Goal: Information Seeking & Learning: Learn about a topic

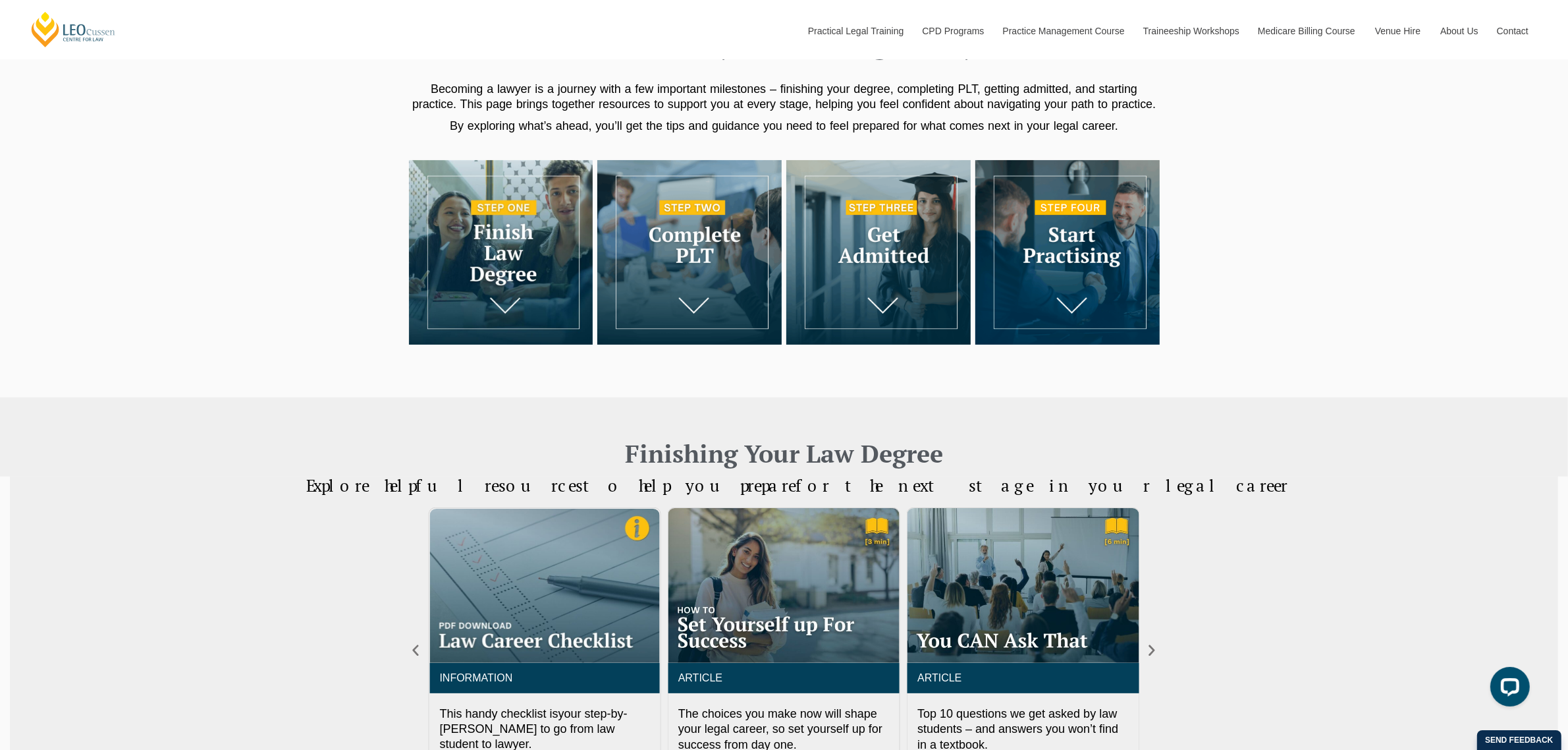
scroll to position [330, 0]
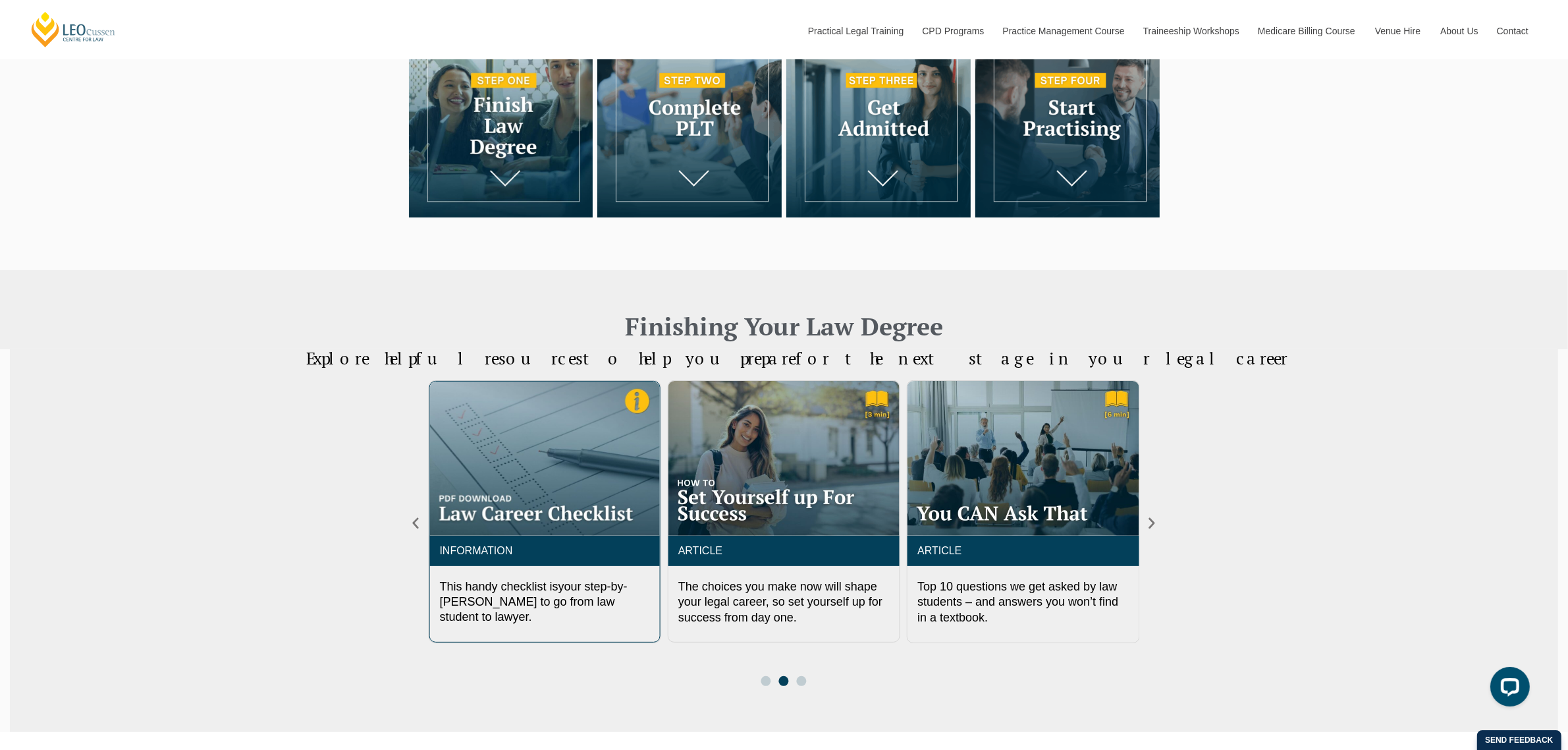
click at [537, 505] on img "2 / 3" at bounding box center [544, 458] width 230 height 154
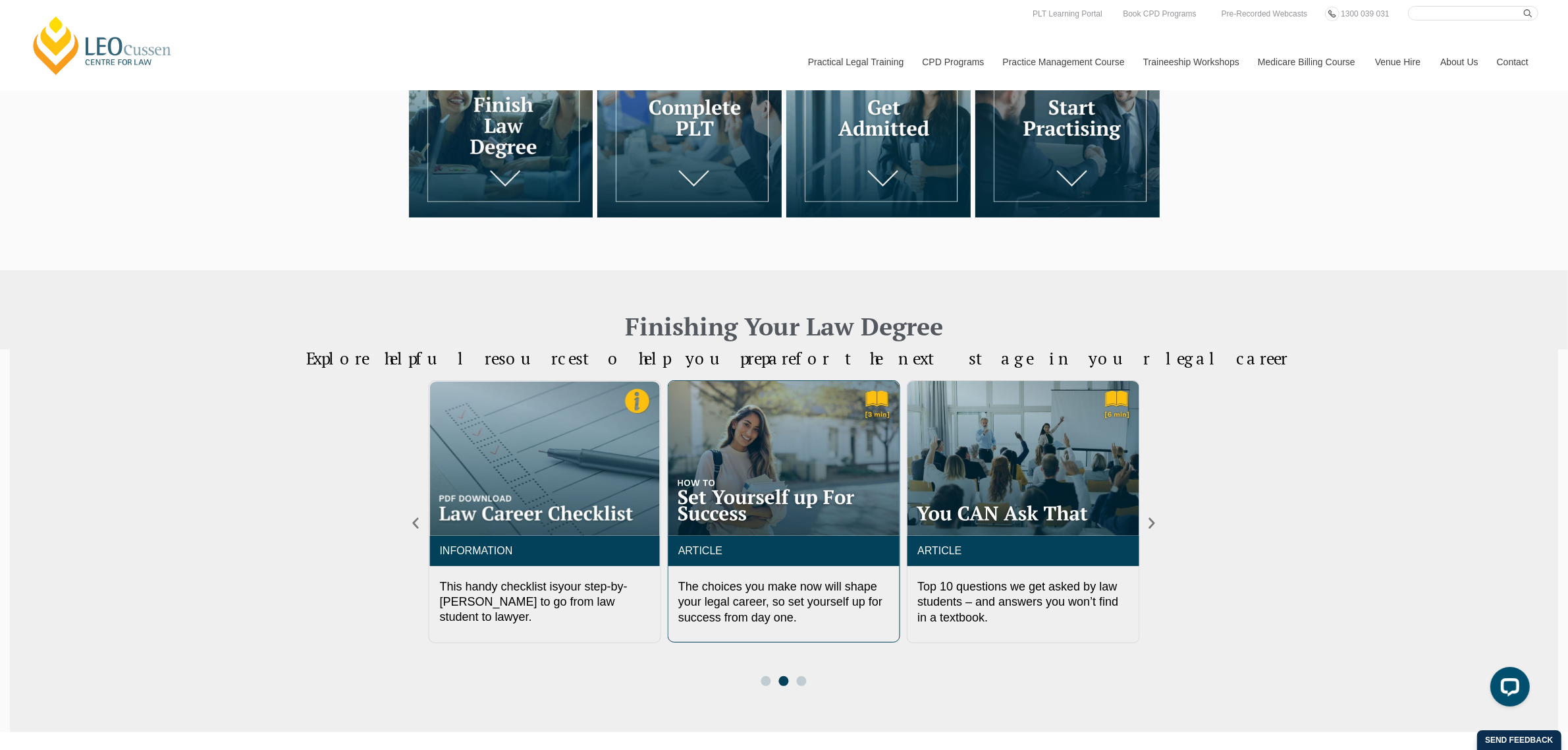
click at [787, 476] on img "3 / 3" at bounding box center [784, 458] width 231 height 155
click at [1018, 498] on img "1 / 3" at bounding box center [1023, 458] width 230 height 154
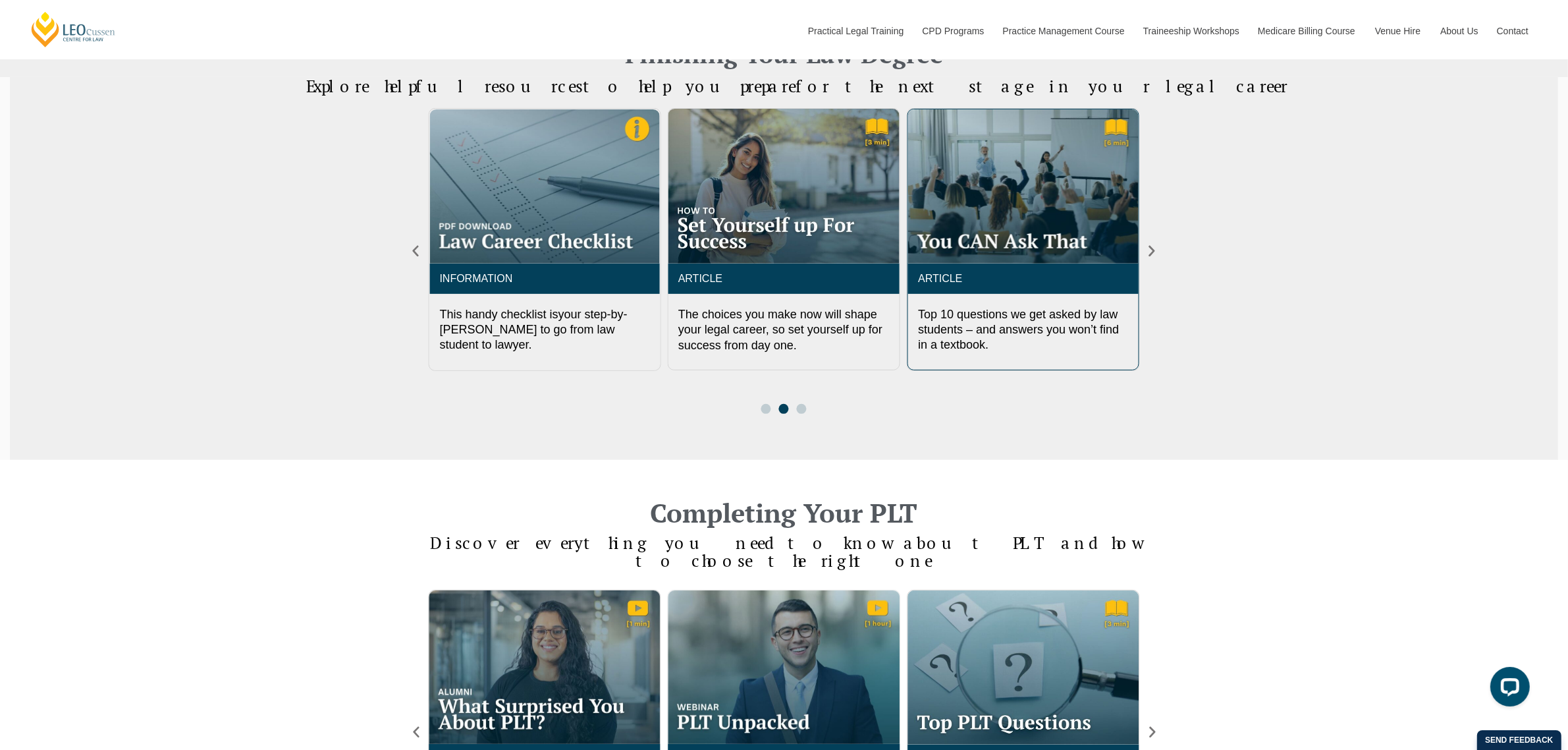
scroll to position [659, 0]
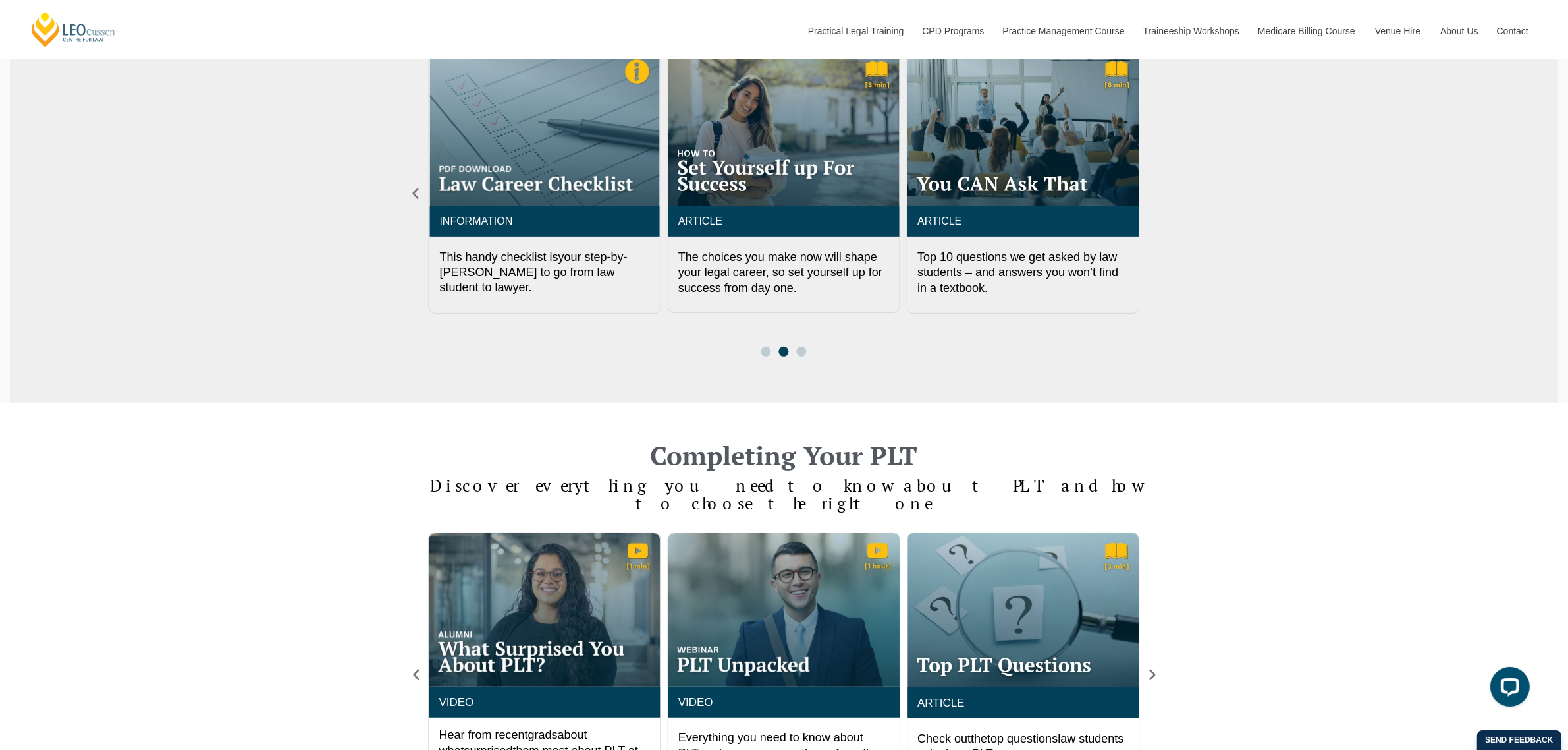
click at [1153, 194] on icon "Next slide" at bounding box center [1152, 193] width 14 height 14
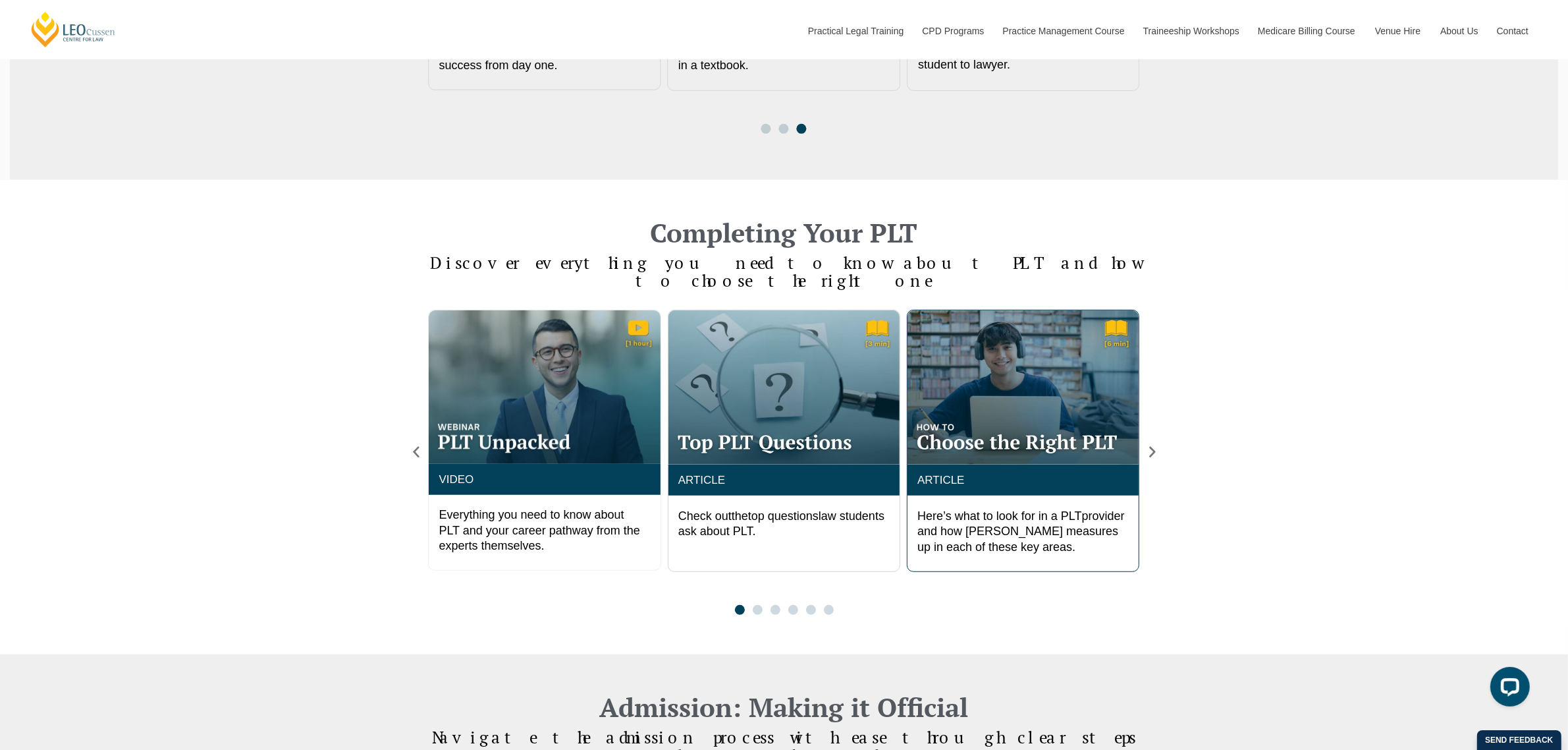
scroll to position [906, 0]
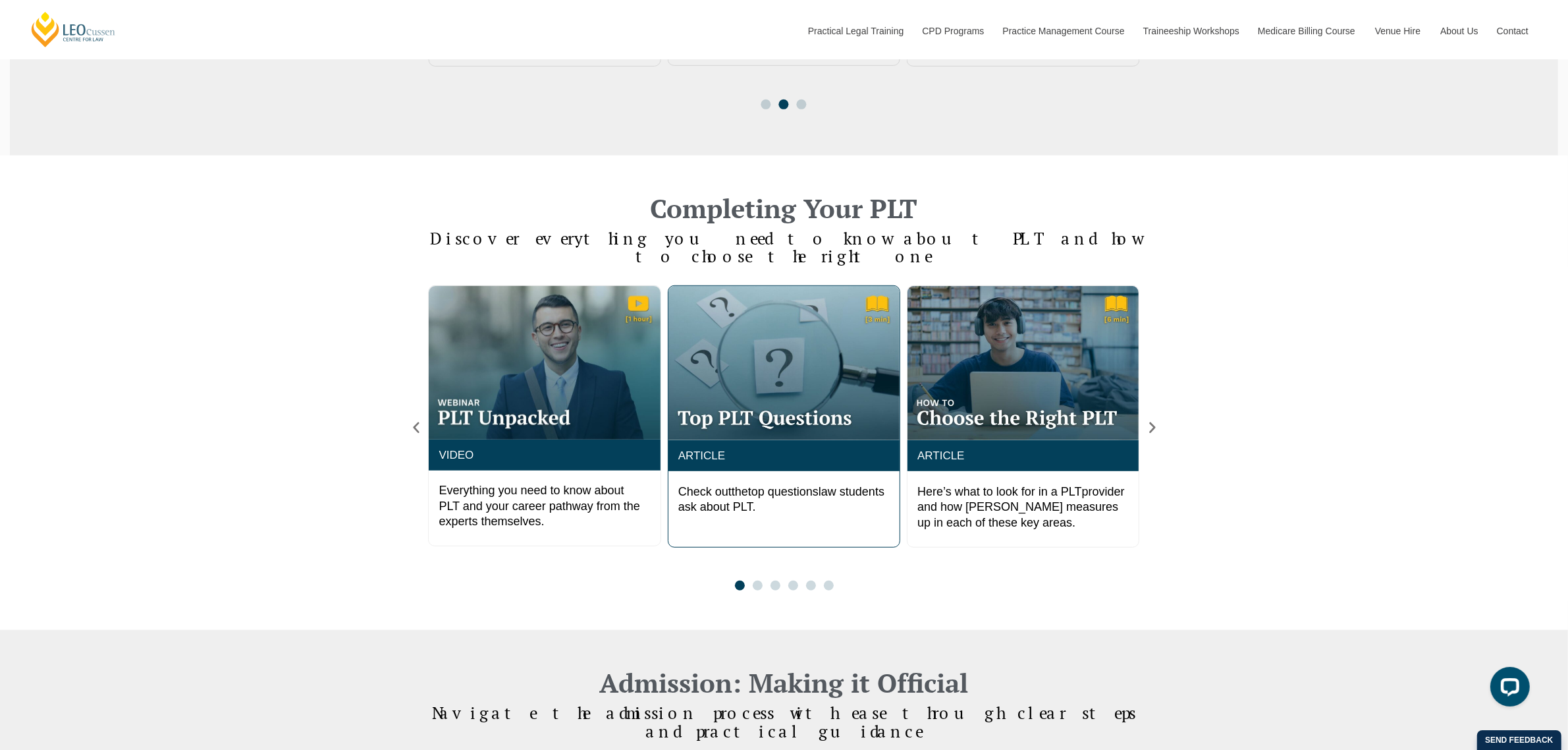
click at [827, 378] on img "2 / 6" at bounding box center [784, 363] width 231 height 155
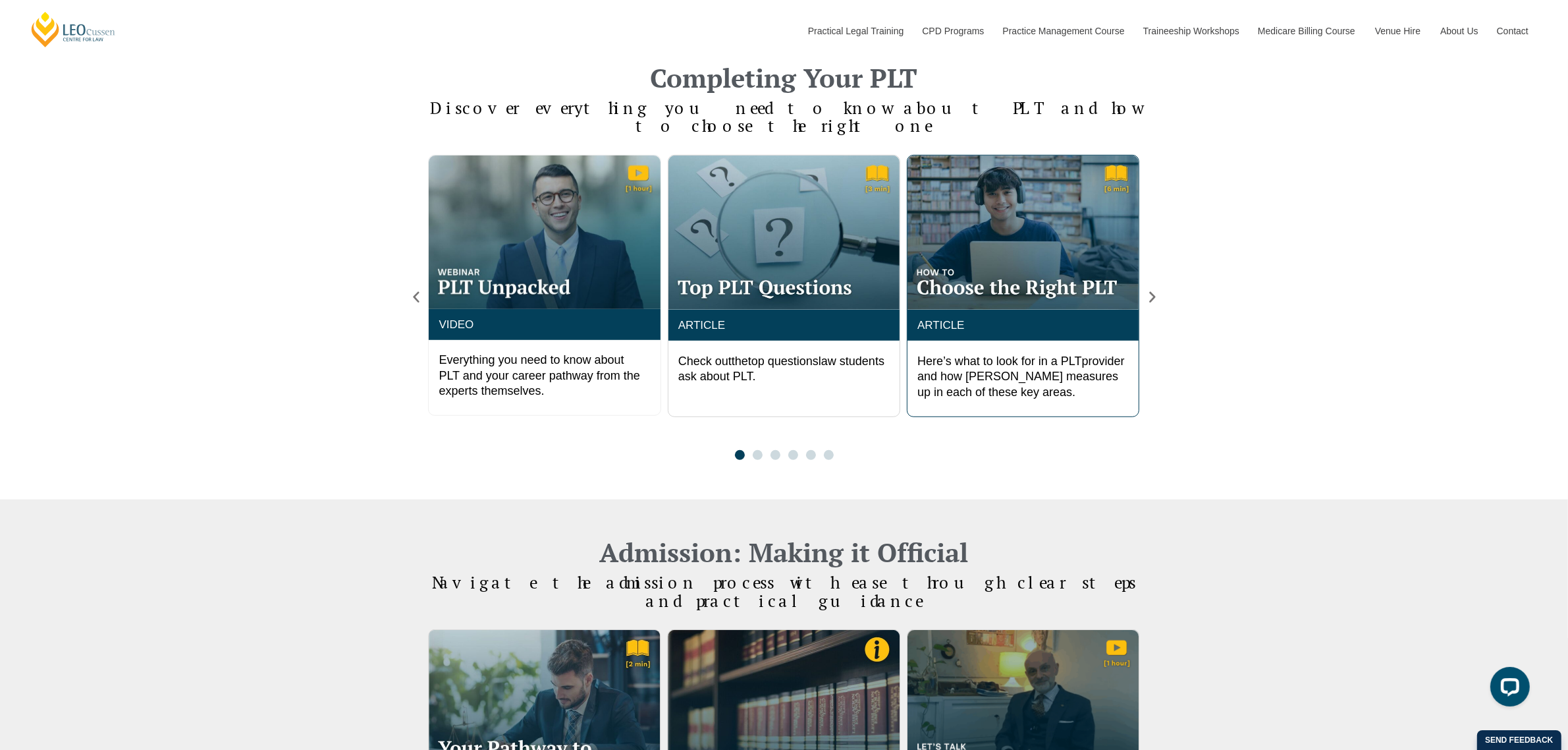
scroll to position [1071, 0]
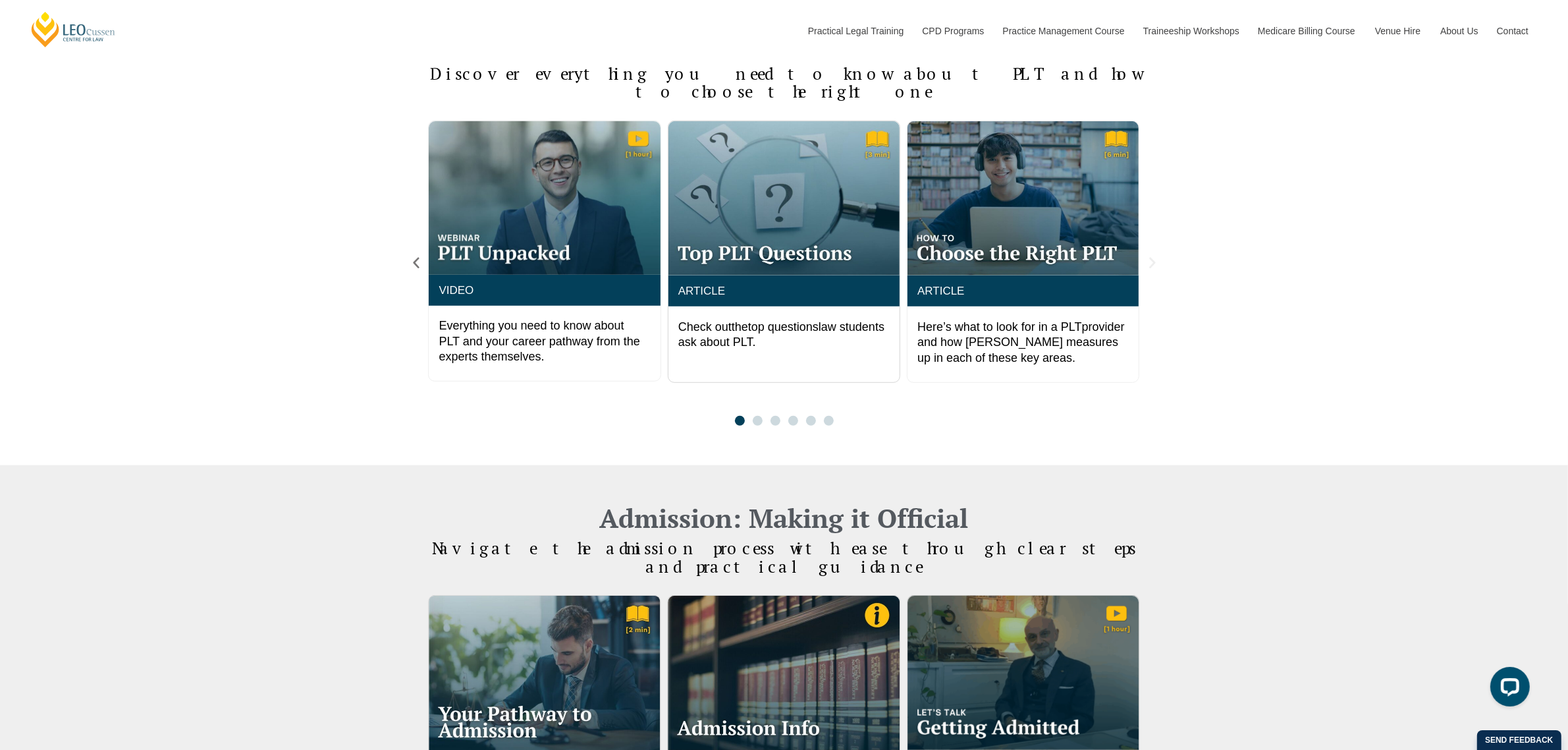
click at [1152, 255] on icon "Next slide" at bounding box center [1152, 262] width 14 height 14
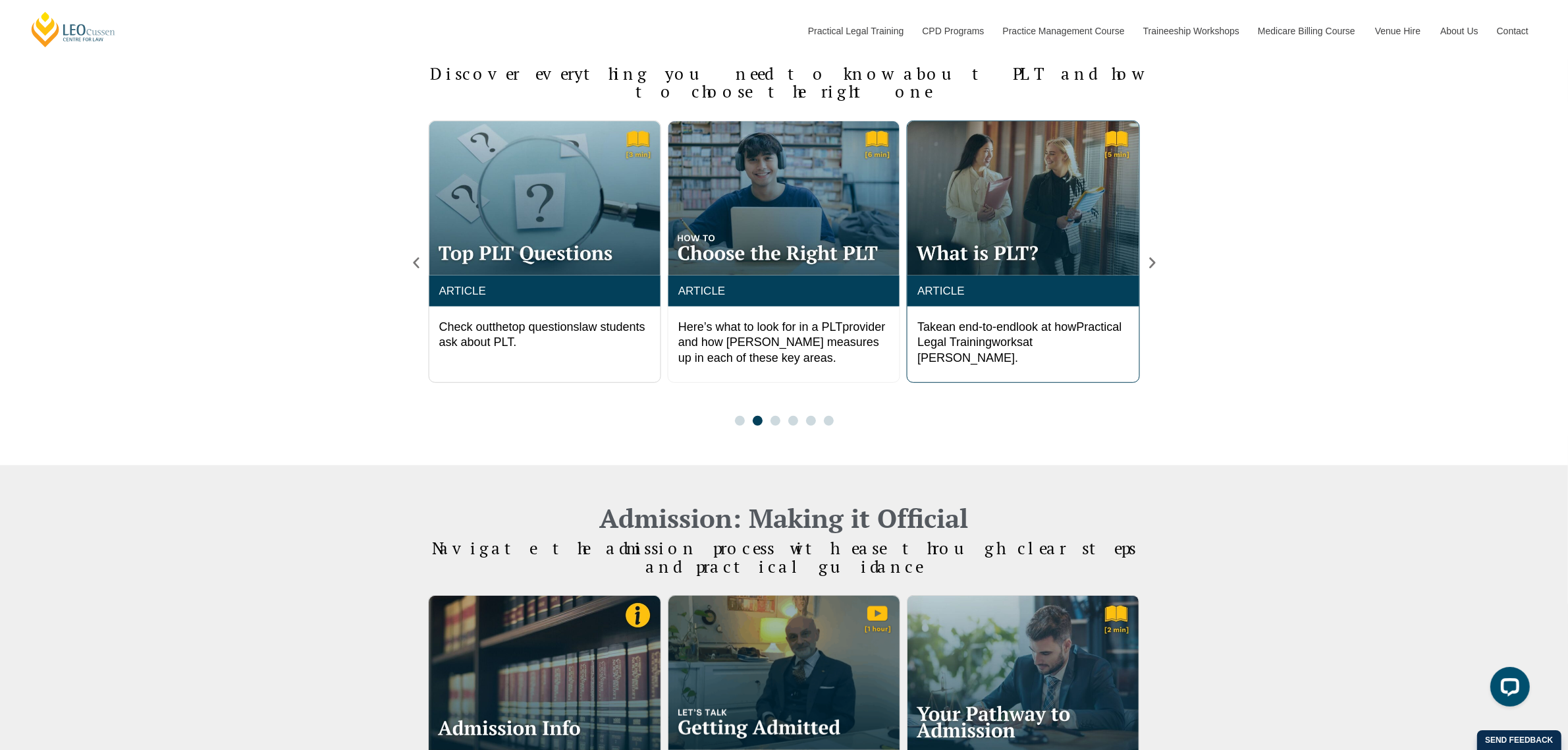
click at [959, 233] on img "4 / 6" at bounding box center [1022, 198] width 231 height 155
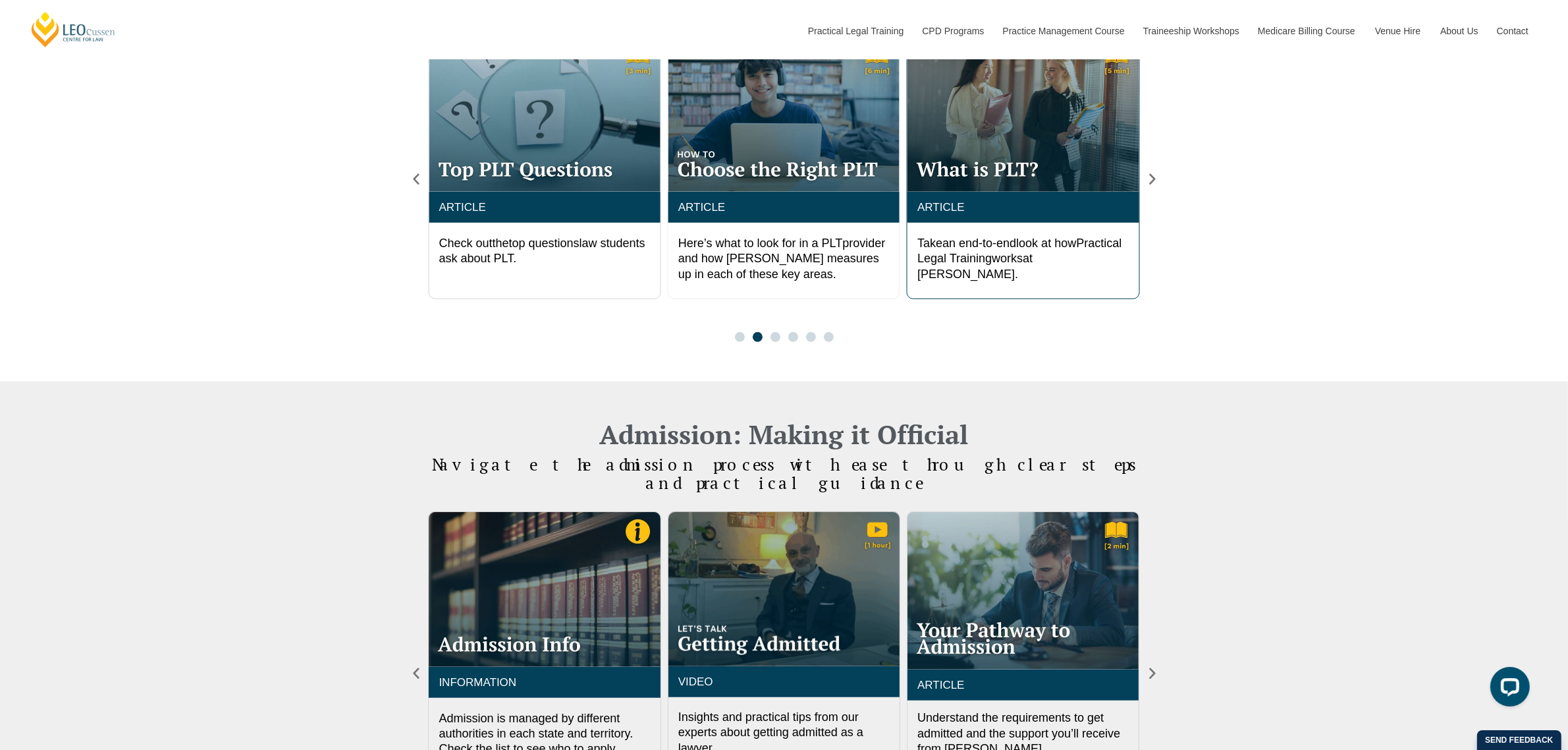
scroll to position [1235, 0]
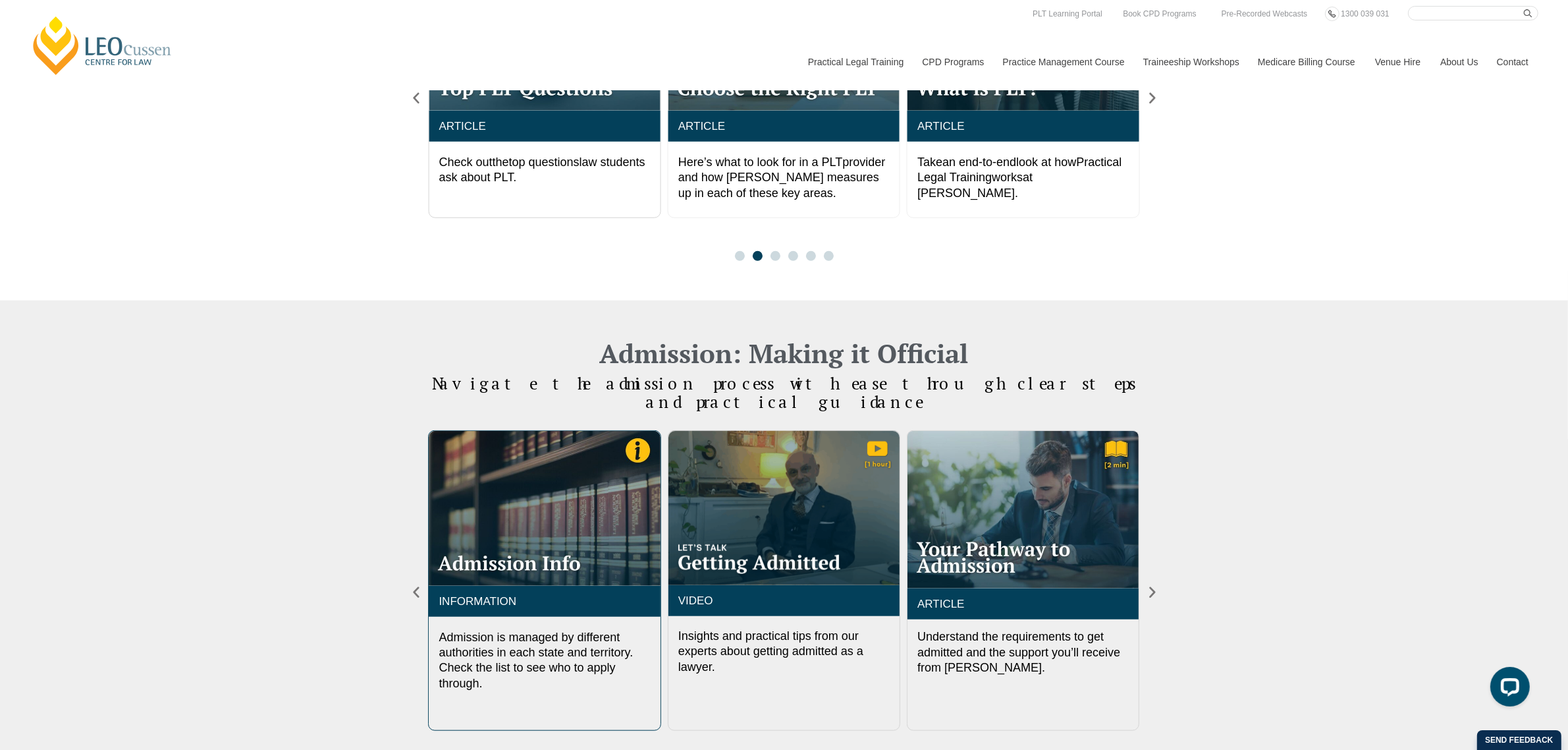
click at [527, 514] on img "1 / 3" at bounding box center [544, 508] width 231 height 155
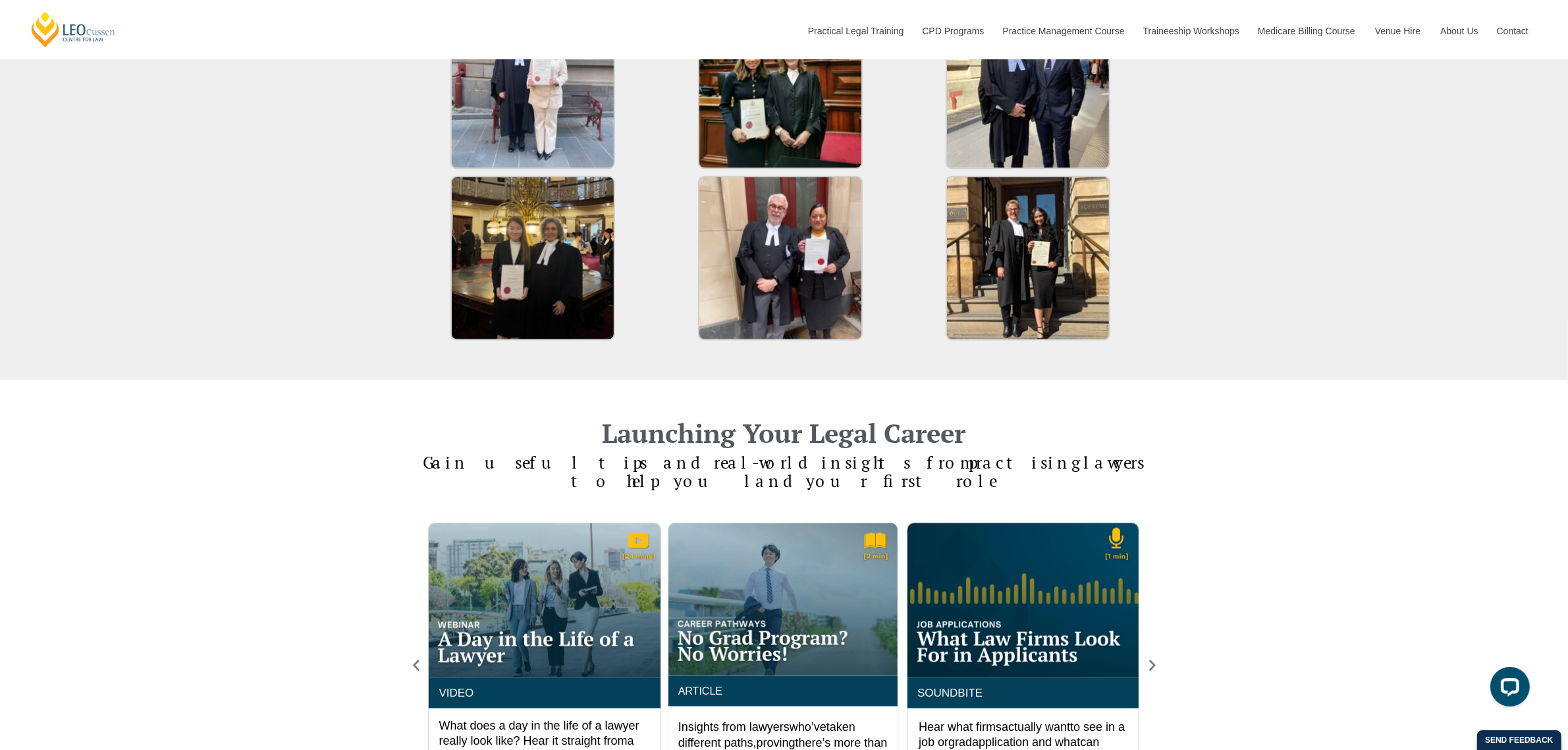
scroll to position [2059, 0]
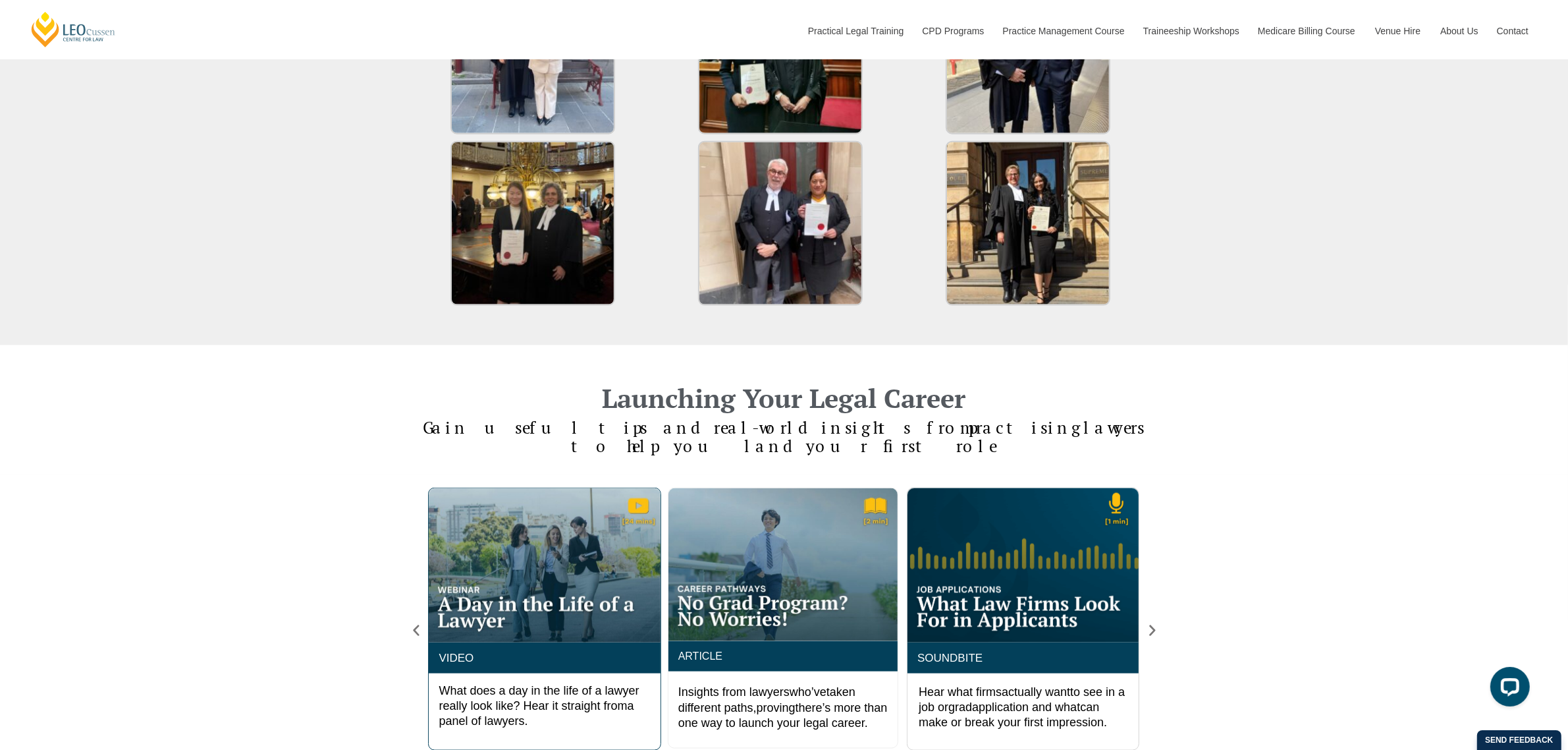
click at [528, 525] on div "4 / 4" at bounding box center [544, 564] width 231 height 154
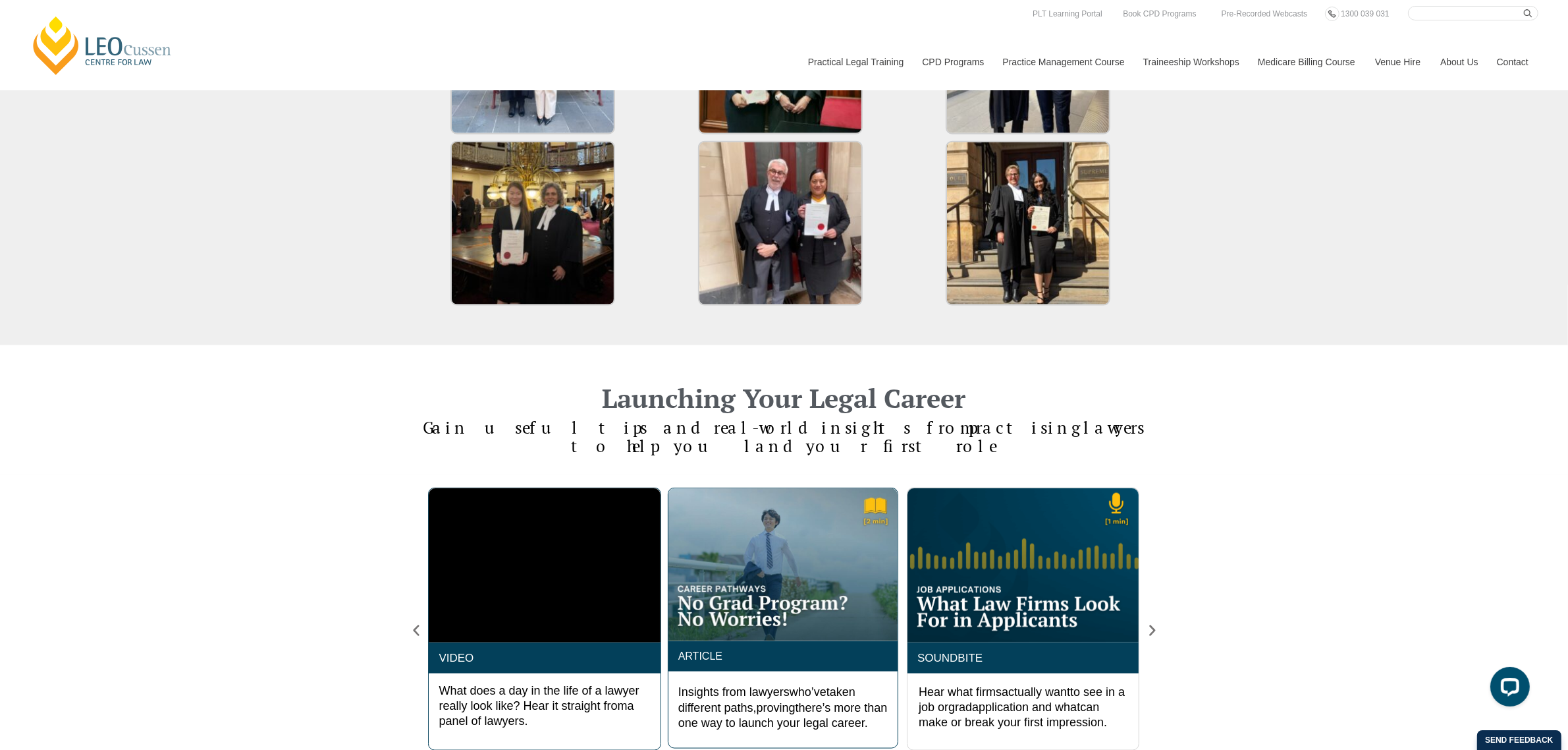
click at [758, 519] on img "1 / 4" at bounding box center [783, 564] width 229 height 153
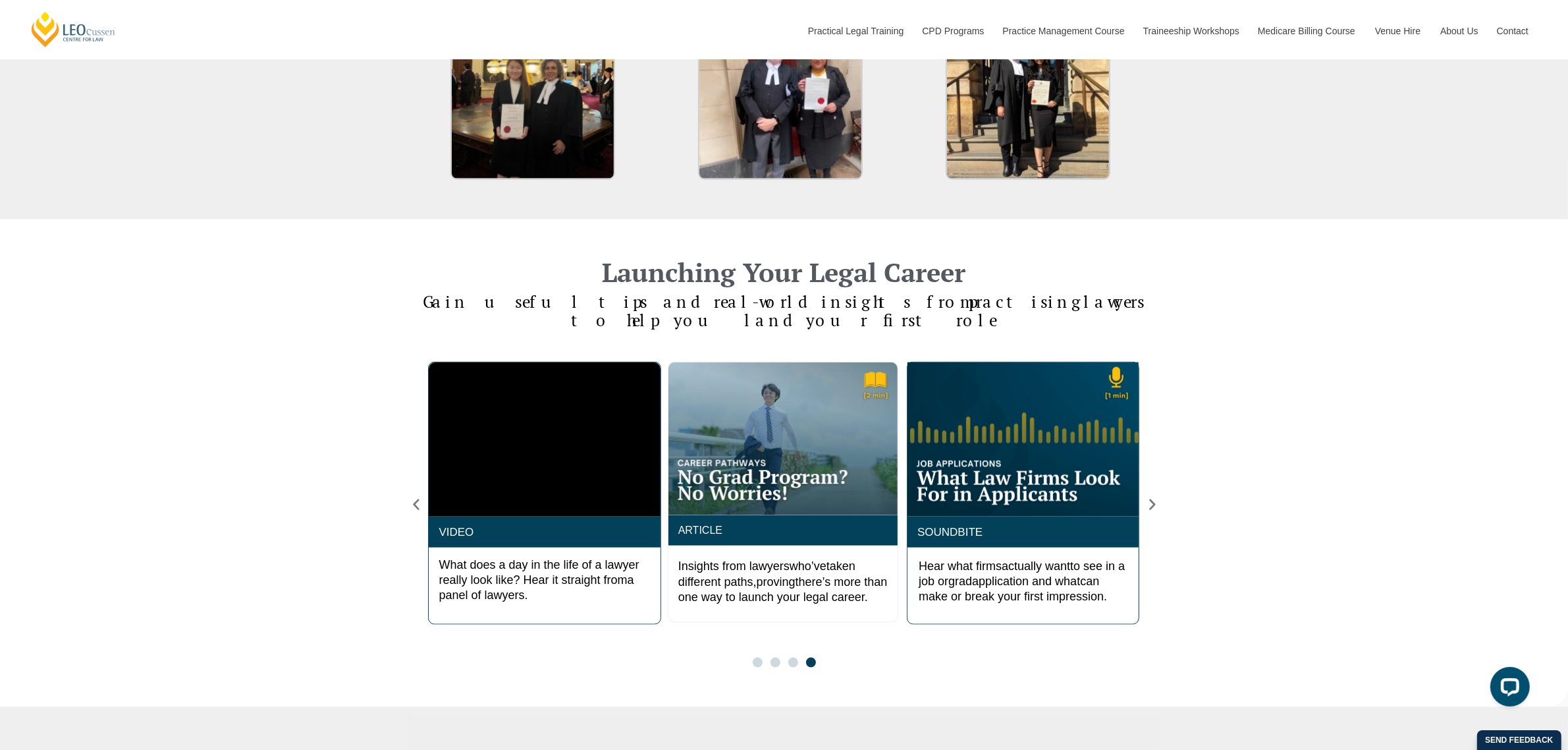
scroll to position [2224, 0]
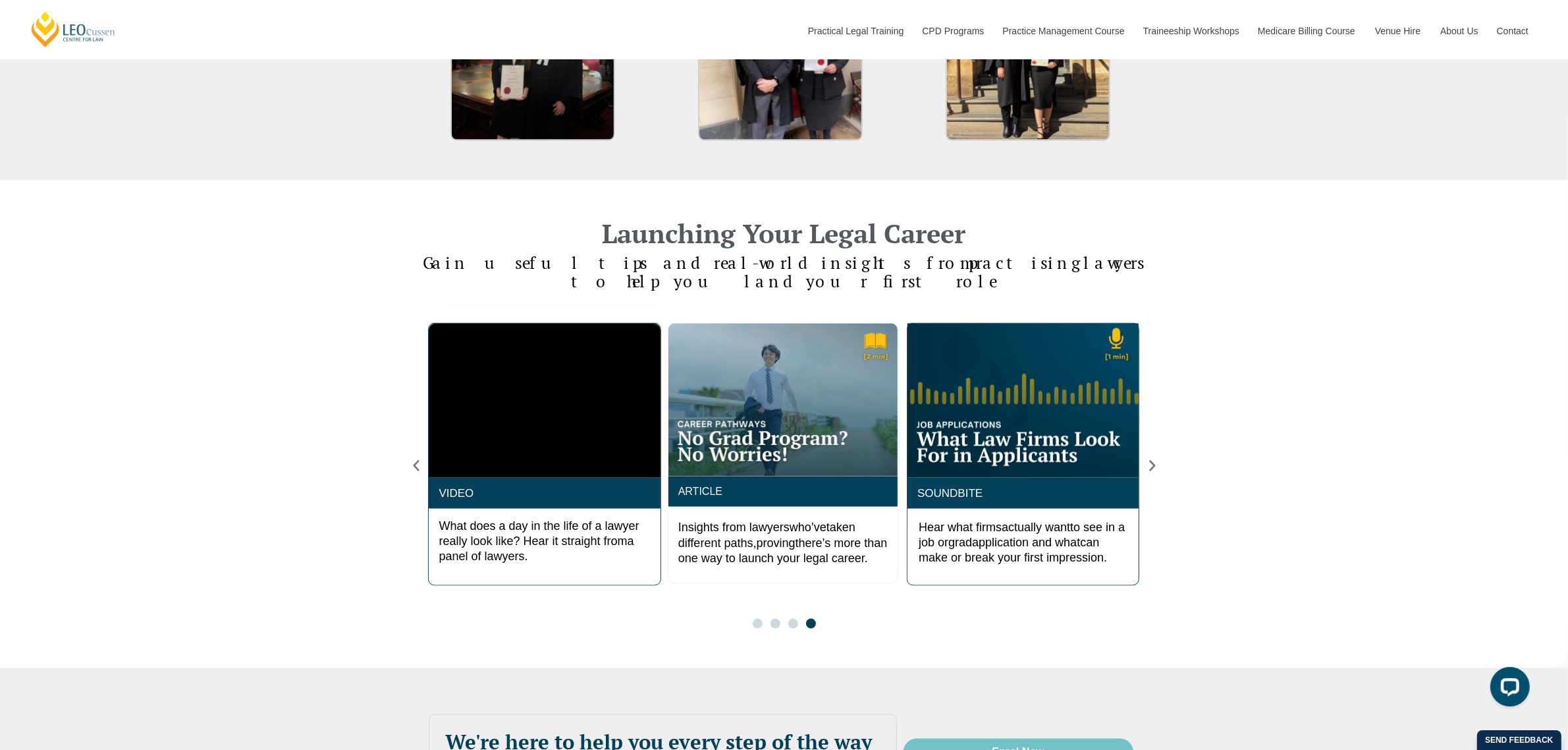
click at [1029, 373] on div "2 / 4" at bounding box center [1022, 400] width 231 height 154
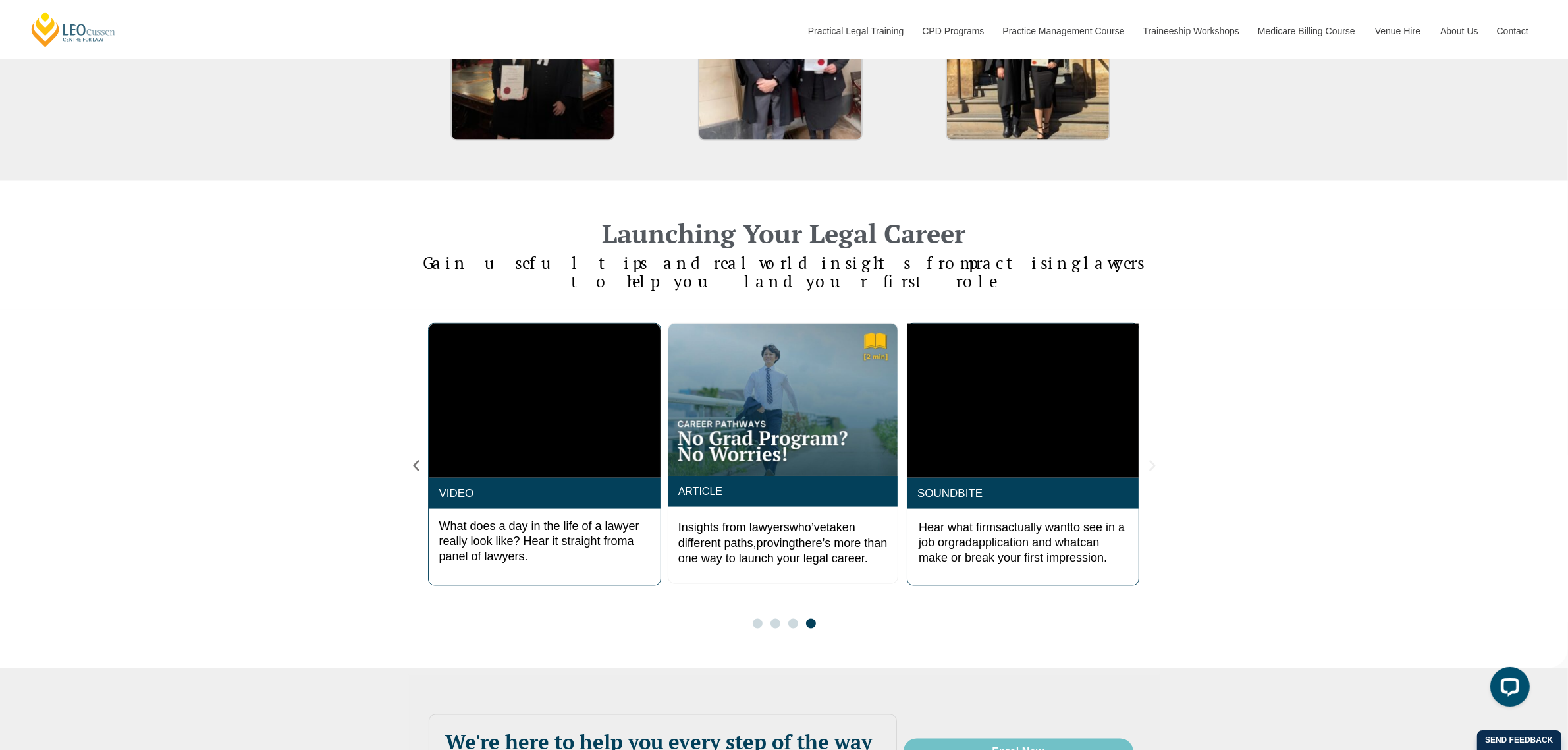
click at [1154, 458] on icon "Next slide" at bounding box center [1152, 465] width 14 height 14
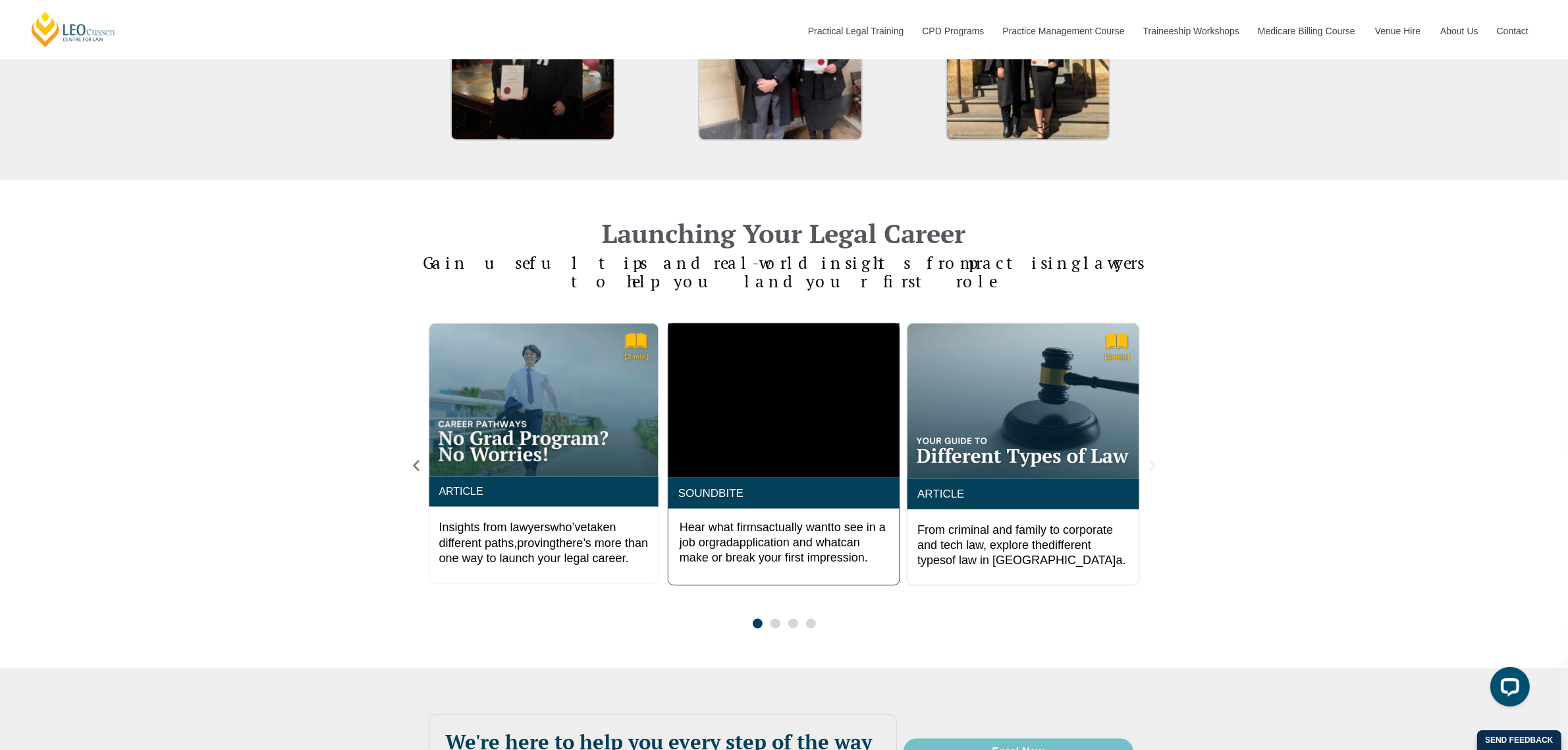
click at [1154, 458] on icon "Next slide" at bounding box center [1152, 465] width 14 height 14
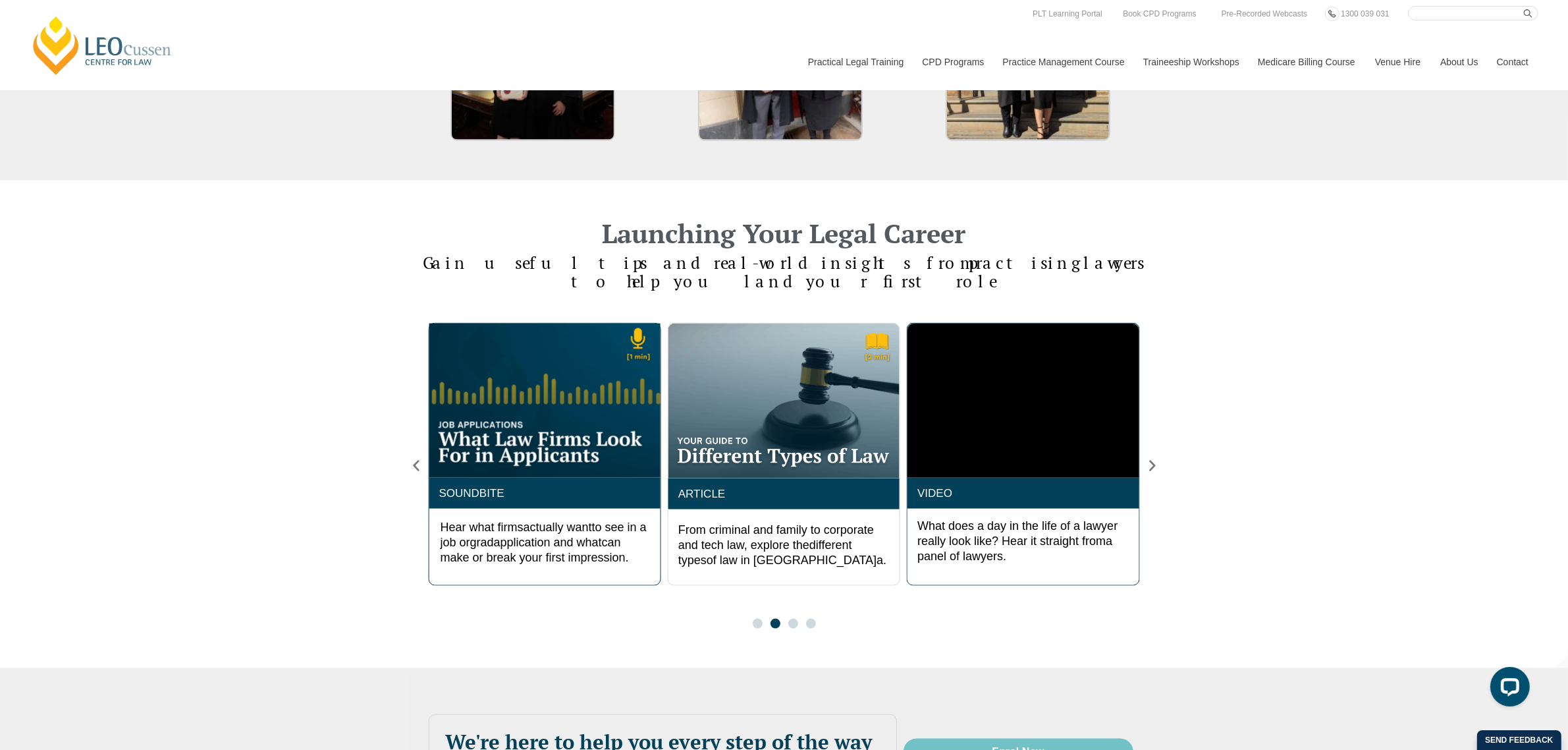
click at [549, 383] on div "2 / 4" at bounding box center [544, 400] width 231 height 154
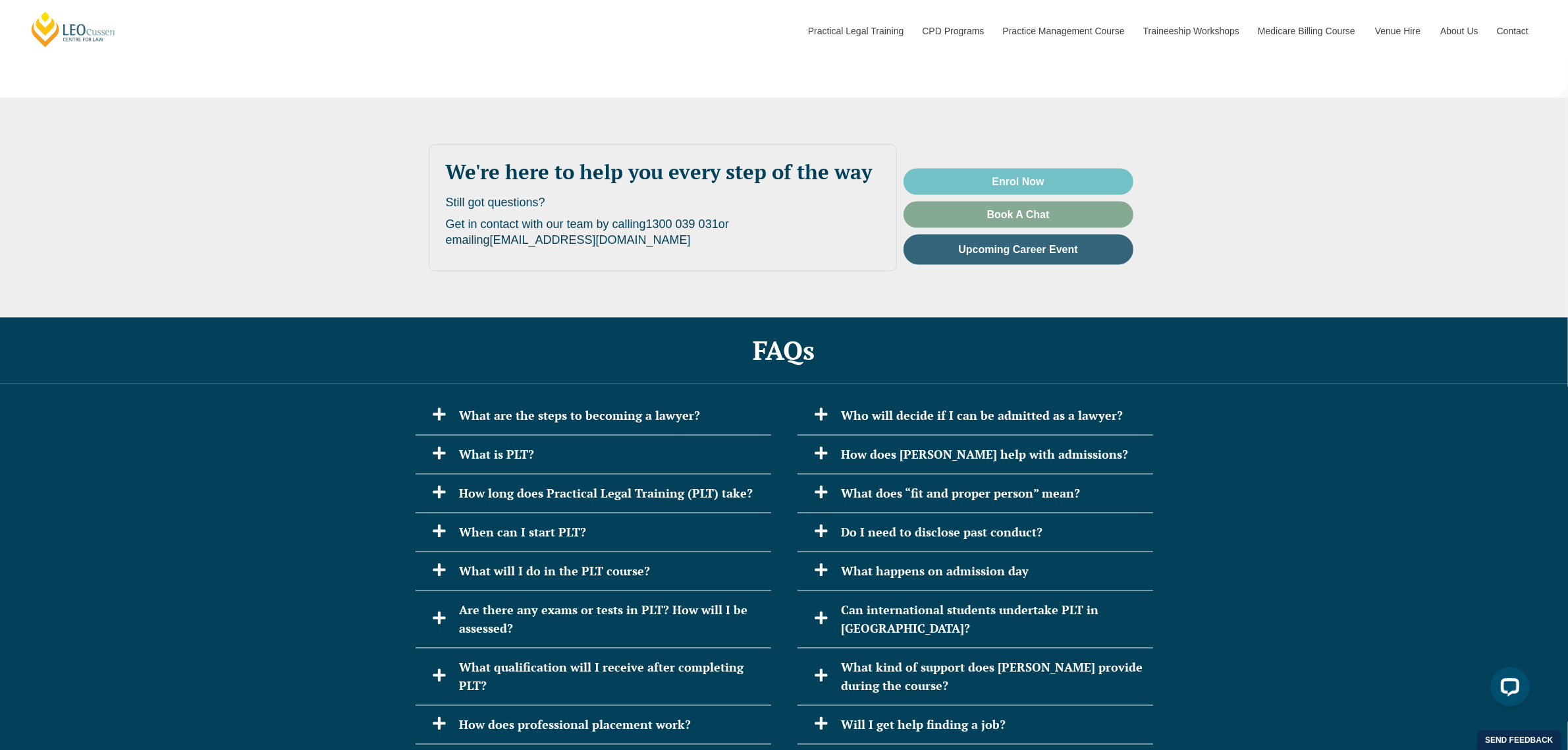
scroll to position [2800, 0]
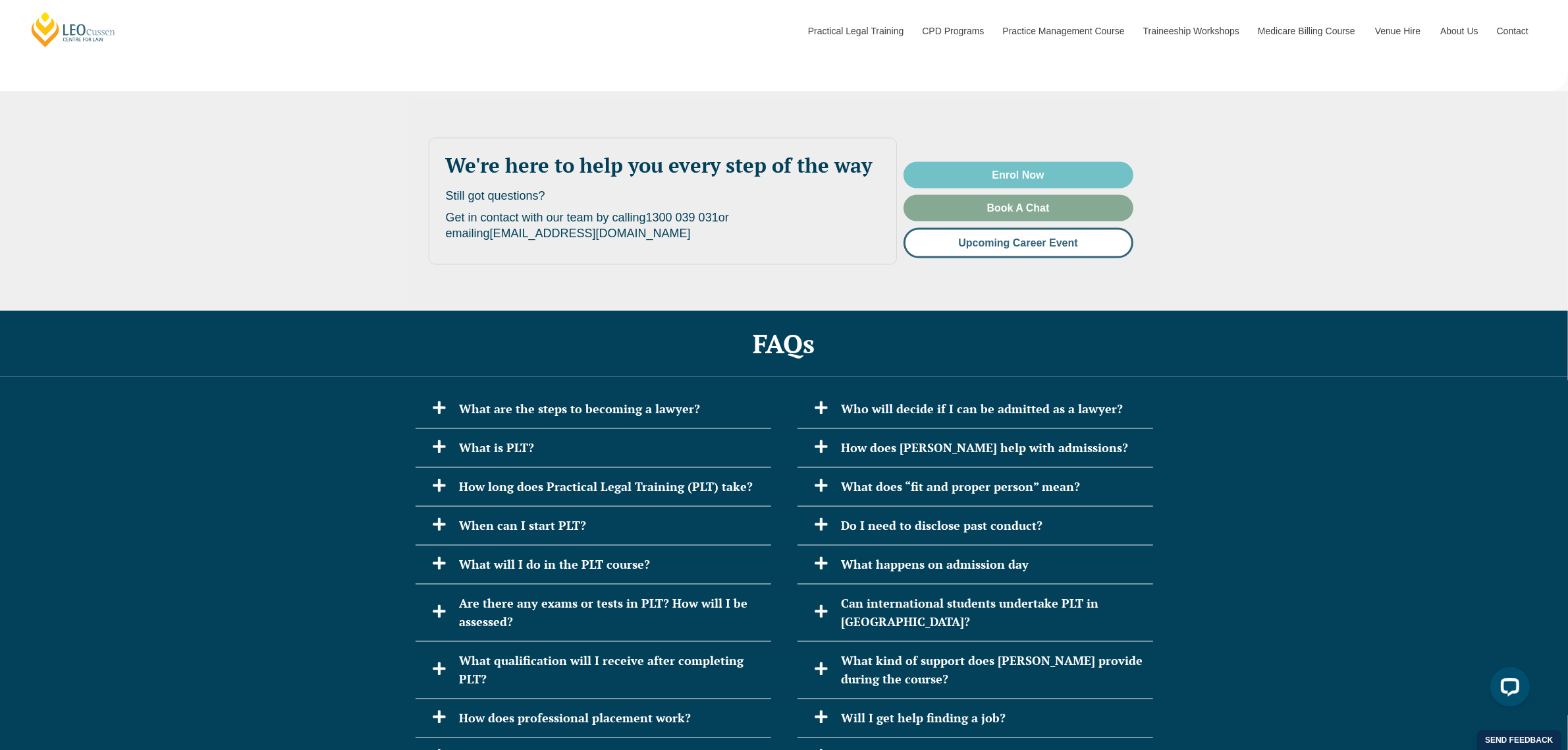
click at [1040, 238] on span "Upcoming Career Event" at bounding box center [1017, 243] width 119 height 11
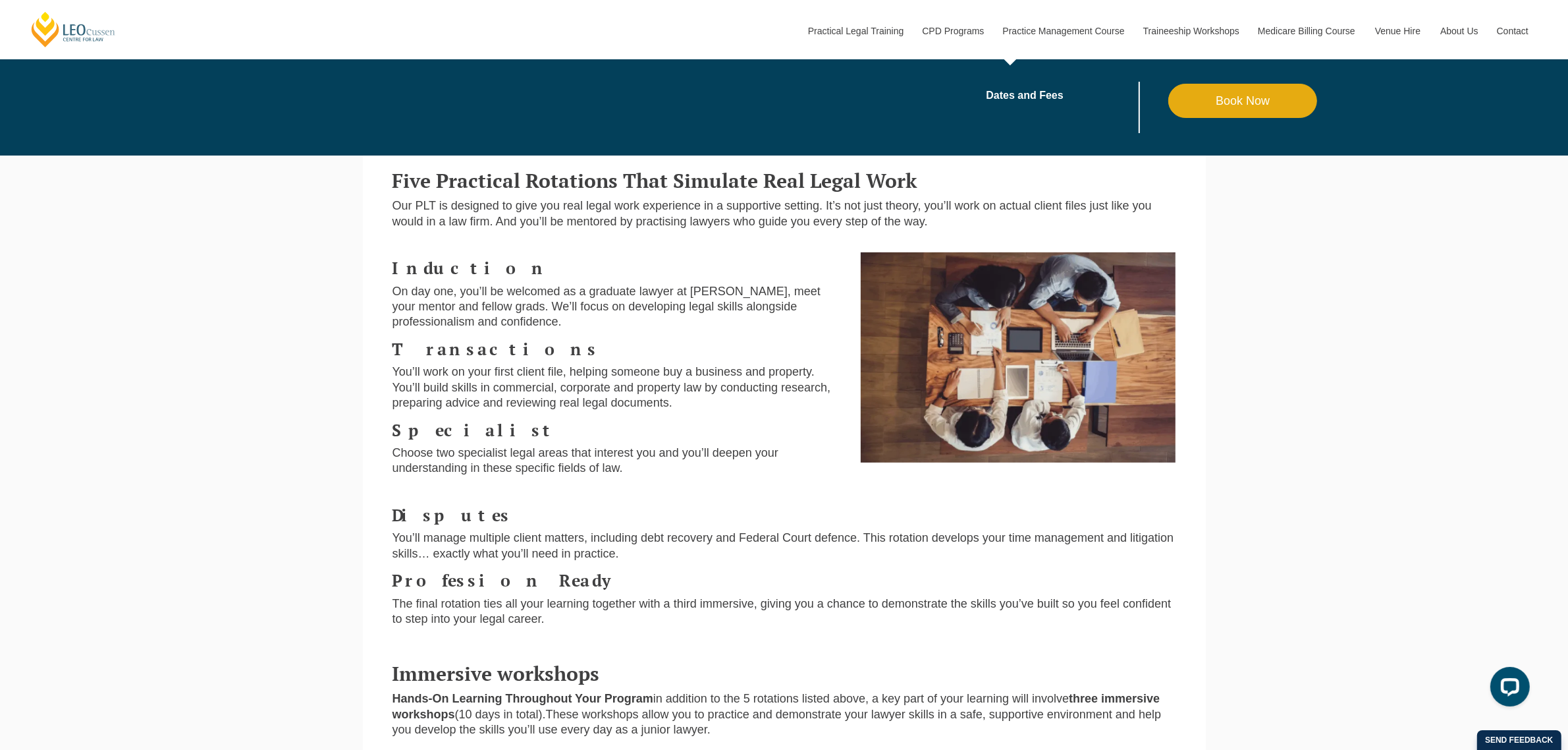
scroll to position [576, 0]
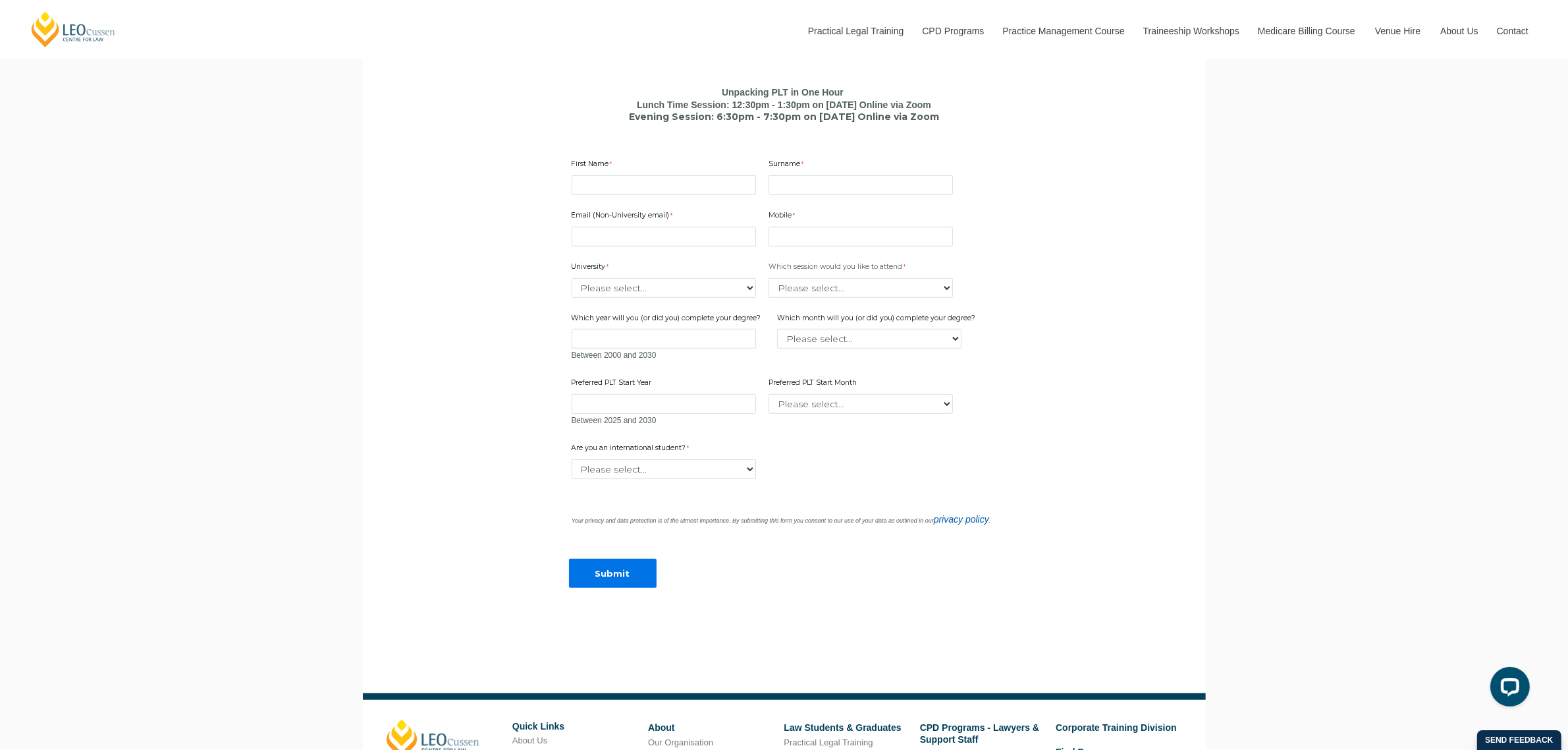
scroll to position [989, 0]
